Goal: Use online tool/utility: Utilize a website feature to perform a specific function

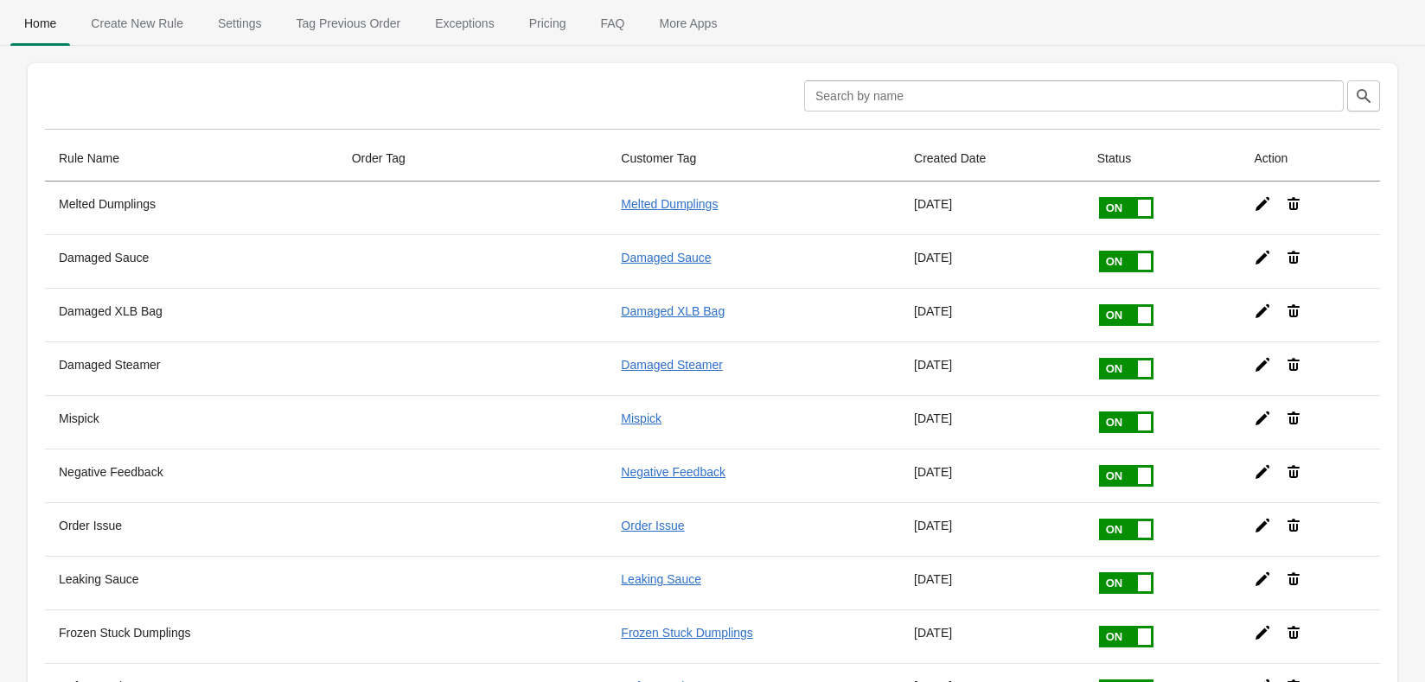
click at [304, 29] on span "Tag Previous Order" at bounding box center [349, 23] width 132 height 31
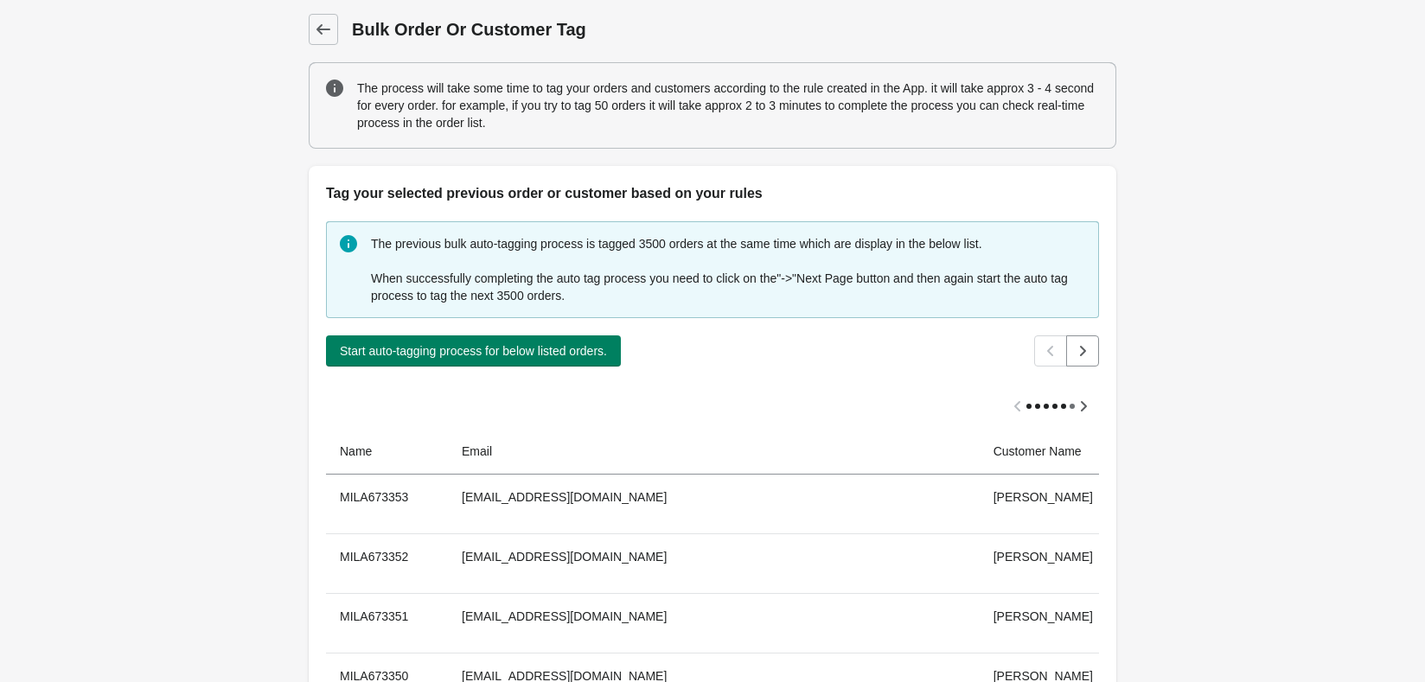
click at [386, 352] on span "Start auto-tagging process for below listed orders." at bounding box center [473, 351] width 267 height 14
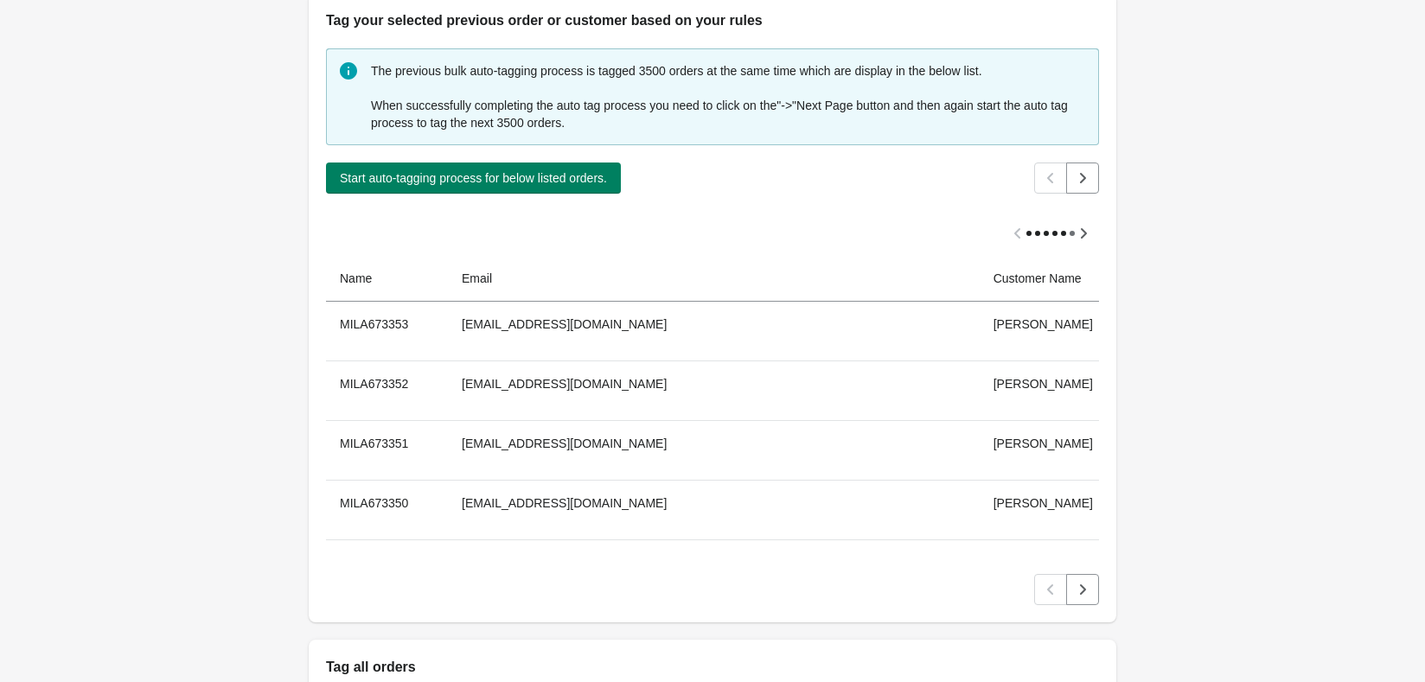
scroll to position [749, 0]
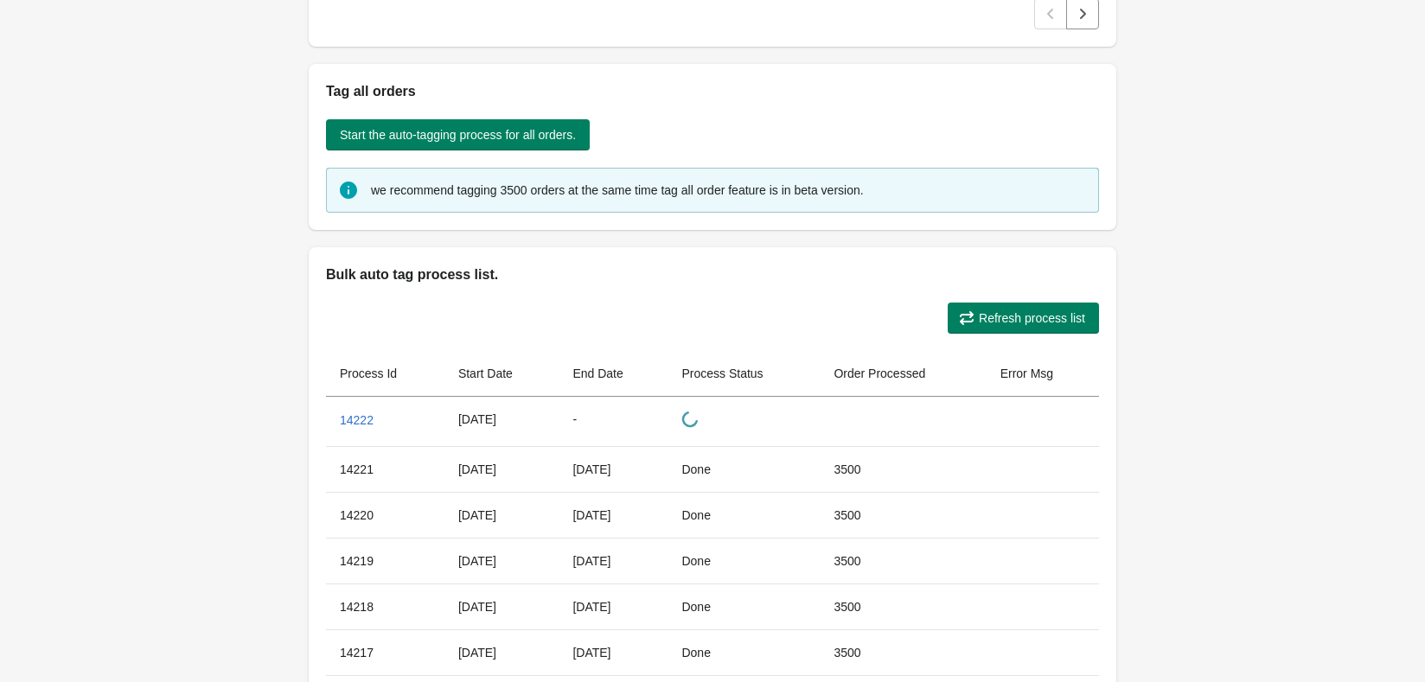
click at [989, 306] on button "Refresh process list" at bounding box center [1023, 318] width 151 height 31
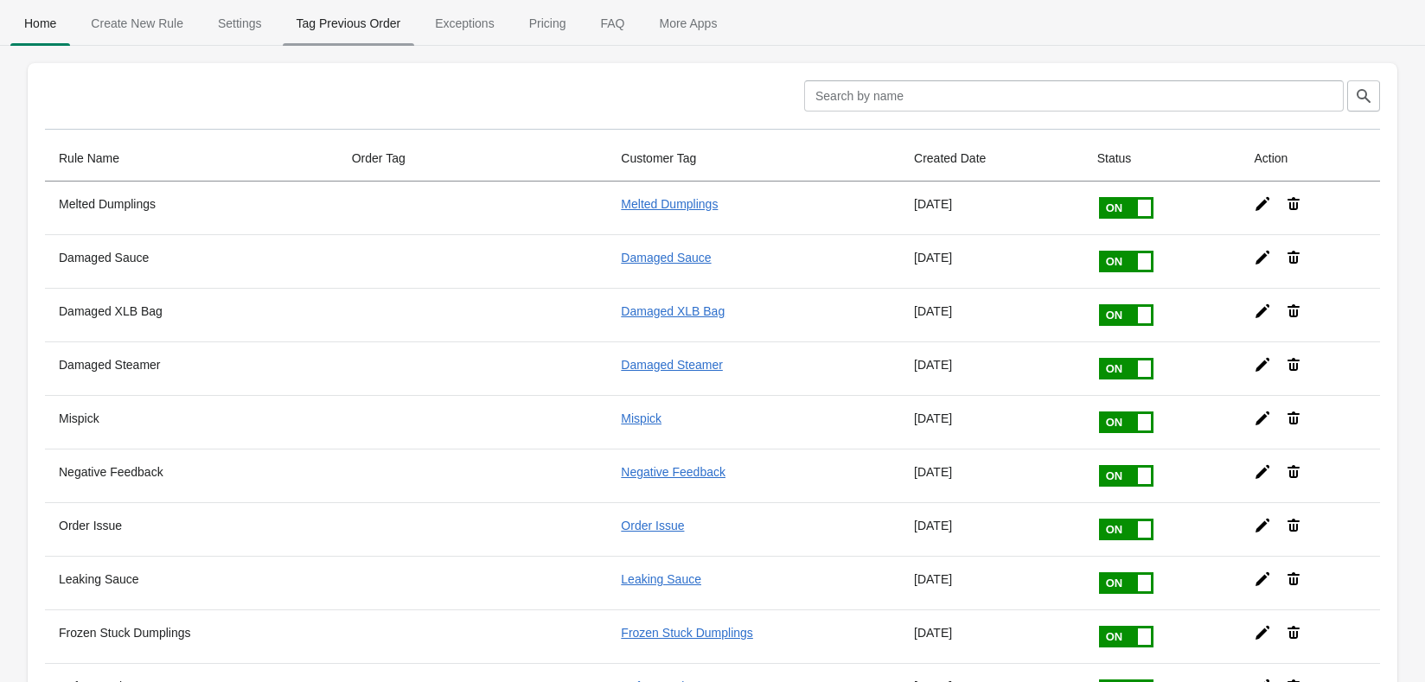
click at [332, 22] on span "Tag Previous Order" at bounding box center [349, 23] width 132 height 31
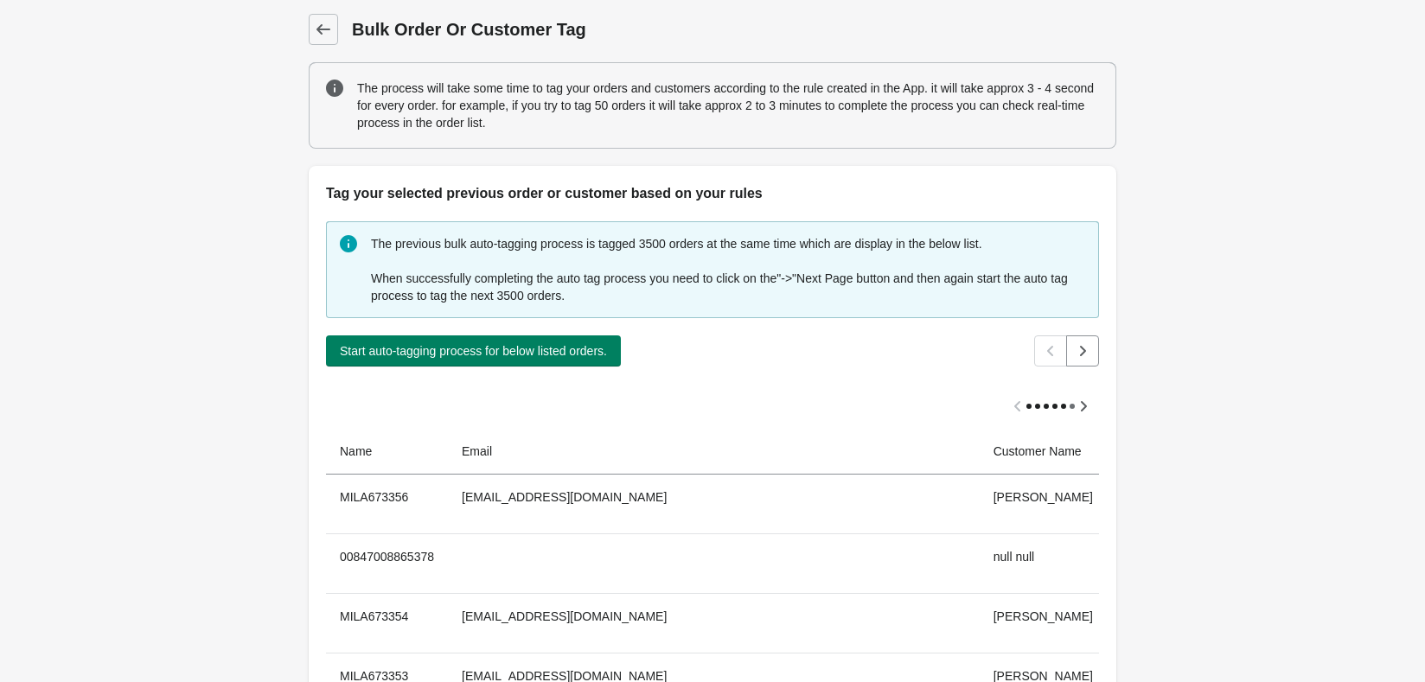
click at [507, 333] on div "Start auto-tagging process for below listed orders." at bounding box center [705, 344] width 787 height 45
click at [498, 344] on span "Start auto-tagging process for below listed orders." at bounding box center [473, 351] width 267 height 14
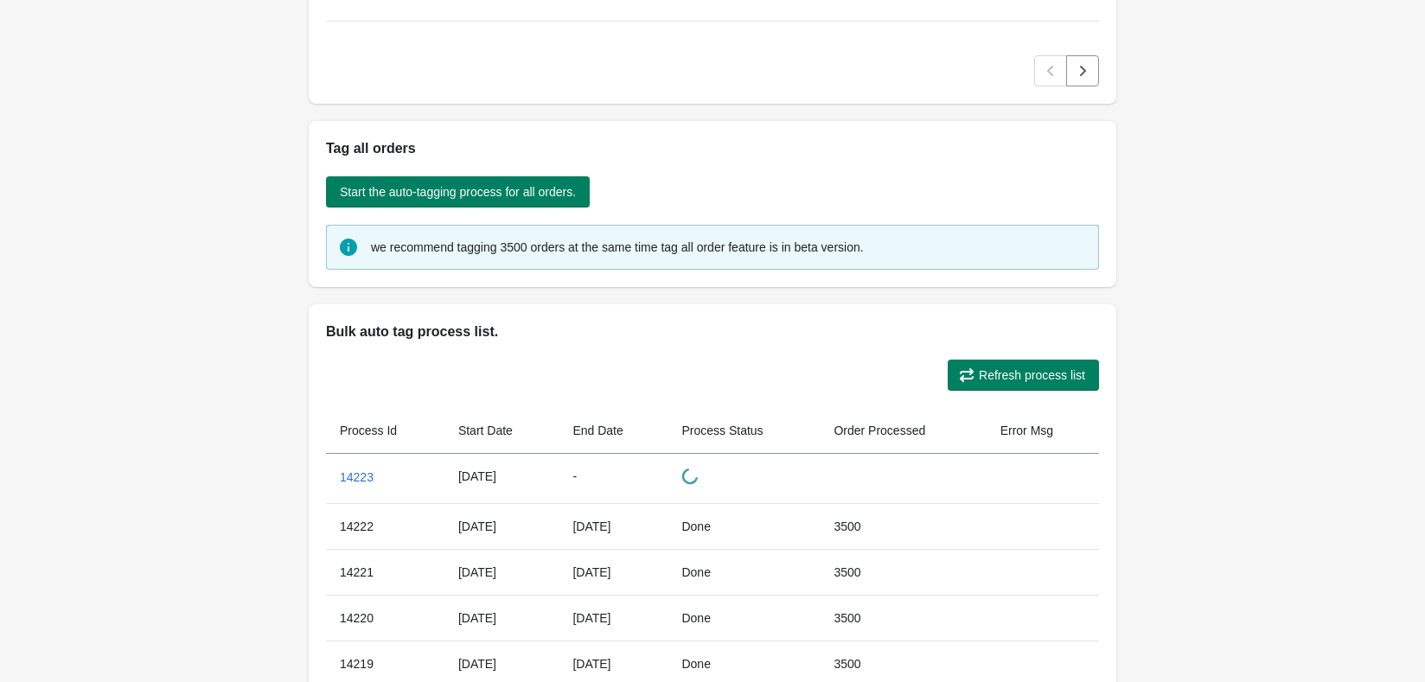
scroll to position [778, 0]
